Goal: Information Seeking & Learning: Learn about a topic

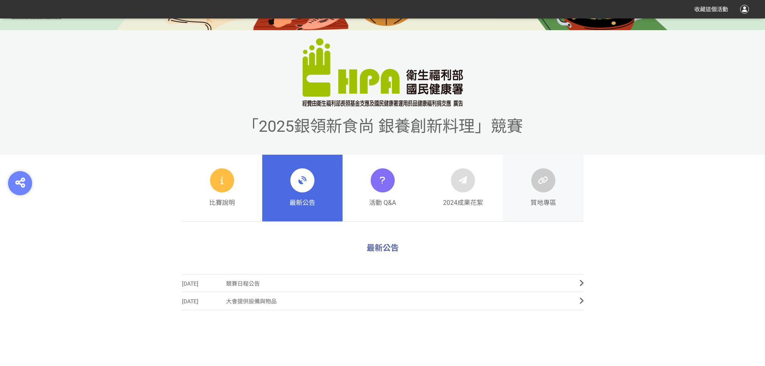
scroll to position [281, 0]
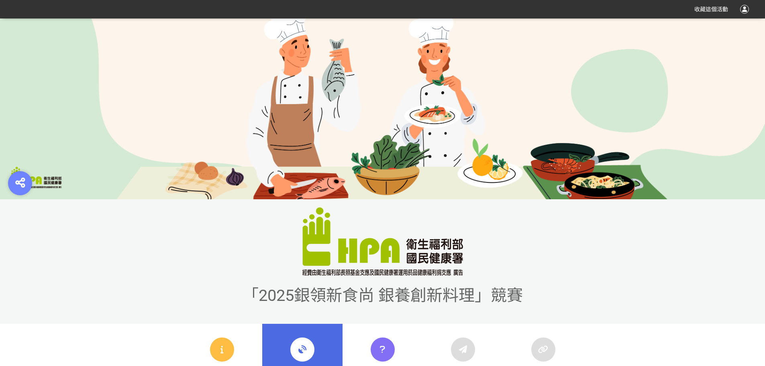
scroll to position [201, 0]
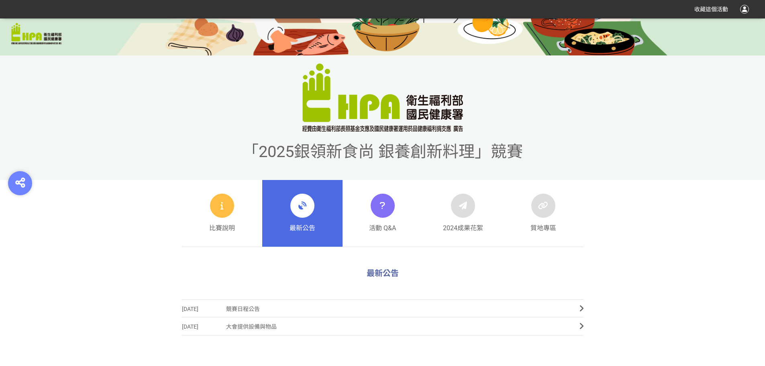
scroll to position [281, 0]
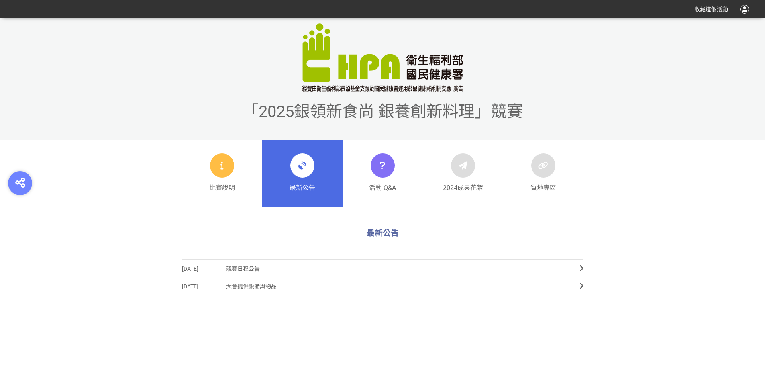
scroll to position [361, 0]
